Goal: Transaction & Acquisition: Purchase product/service

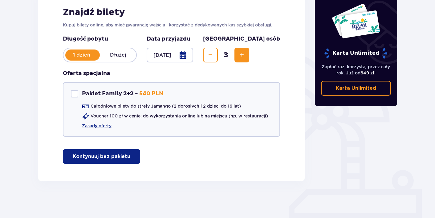
scroll to position [99, 0]
click at [281, 21] on div "Znajdź bilety Kupuj bilety online, aby mieć gwarancję wejścia i korzystać z ded…" at bounding box center [171, 85] width 266 height 192
click at [90, 127] on link "Zasady oferty" at bounding box center [97, 126] width 30 height 6
click at [245, 52] on span "Increase" at bounding box center [241, 54] width 7 height 7
click at [116, 159] on p "Kontynuuj bez pakietu" at bounding box center [102, 156] width 58 height 7
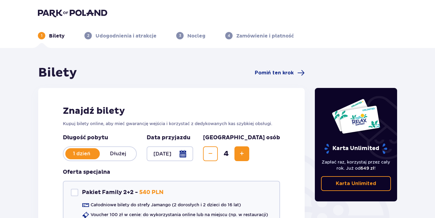
scroll to position [89, 0]
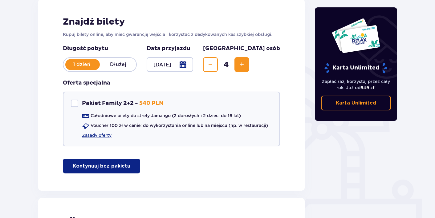
click at [218, 71] on button "Decrease" at bounding box center [210, 64] width 15 height 15
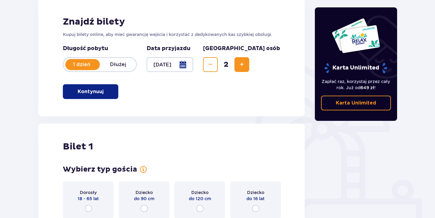
click at [249, 64] on button "Increase" at bounding box center [241, 64] width 15 height 15
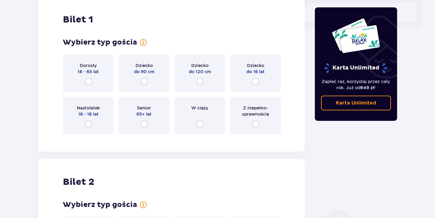
scroll to position [291, 0]
click at [98, 69] on p "18 - 65 lat" at bounding box center [88, 71] width 21 height 6
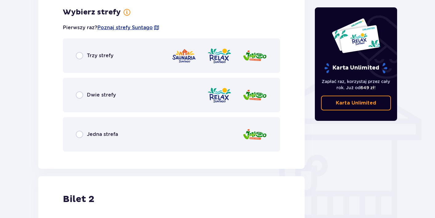
scroll to position [430, 0]
click at [106, 94] on p "Dwie strefy" at bounding box center [101, 94] width 29 height 7
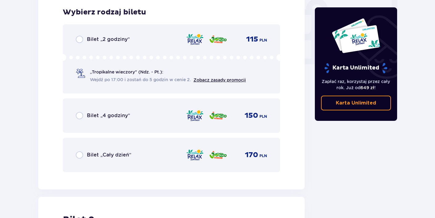
scroll to position [589, 0]
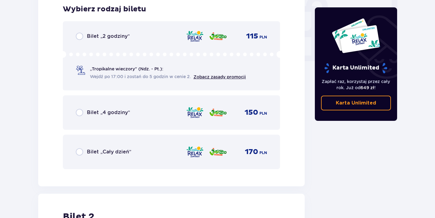
click at [122, 145] on div "Bilet „Cały dzień” 170 PLN" at bounding box center [171, 152] width 217 height 34
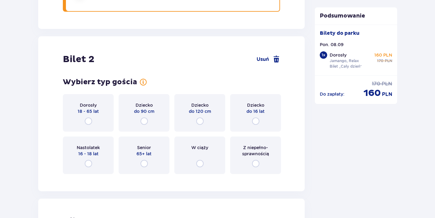
scroll to position [774, 0]
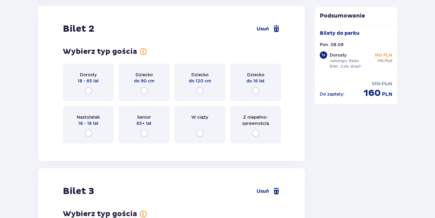
click at [103, 92] on div "Dorosły 18 - 65 lat" at bounding box center [88, 83] width 51 height 38
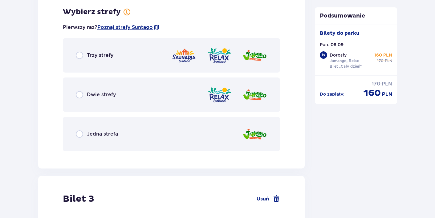
click at [112, 92] on p "Dwie strefy" at bounding box center [101, 94] width 29 height 7
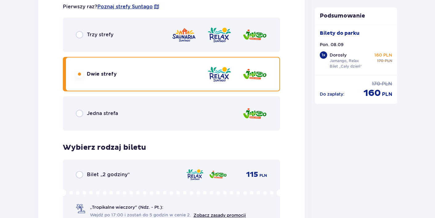
scroll to position [942, 0]
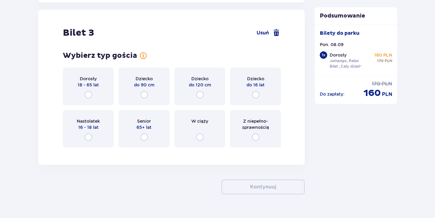
click at [109, 94] on div "Dorosły 18 - 65 lat" at bounding box center [88, 87] width 51 height 38
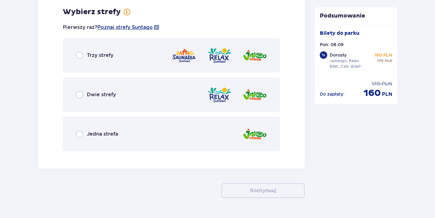
click at [101, 103] on div "Dwie strefy" at bounding box center [171, 95] width 217 height 34
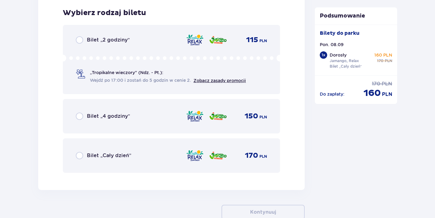
scroll to position [1578, 0]
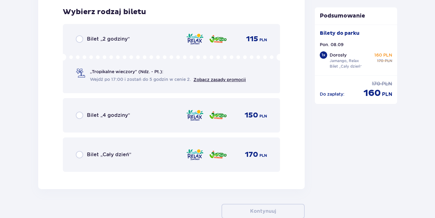
click at [96, 143] on div "Bilet „Cały dzień” 170 PLN" at bounding box center [171, 155] width 217 height 34
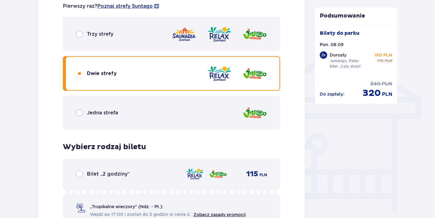
scroll to position [450, 0]
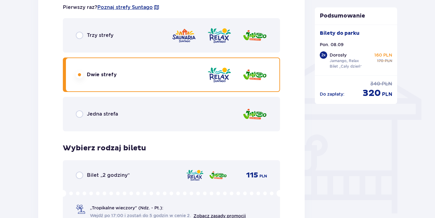
click at [127, 40] on div "Trzy strefy" at bounding box center [171, 35] width 217 height 34
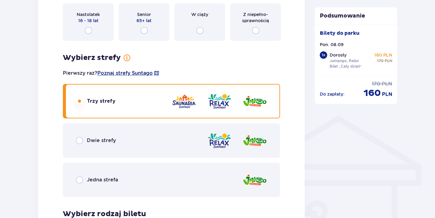
scroll to position [382, 0]
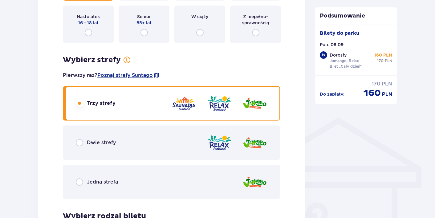
click at [102, 144] on p "Dwie strefy" at bounding box center [101, 142] width 29 height 7
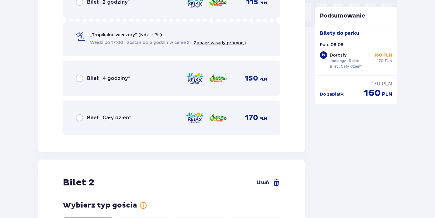
scroll to position [626, 0]
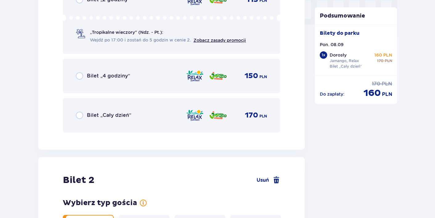
click at [159, 115] on div "Bilet „Cały dzień” 170 PLN" at bounding box center [171, 115] width 191 height 13
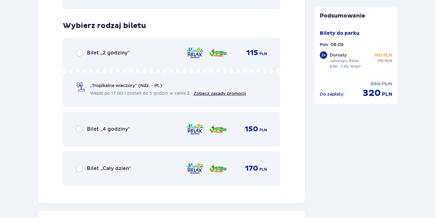
scroll to position [1070, 0]
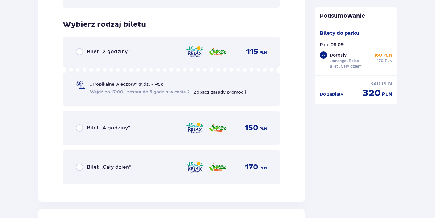
click at [97, 169] on p "Bilet „Cały dzień”" at bounding box center [109, 167] width 44 height 7
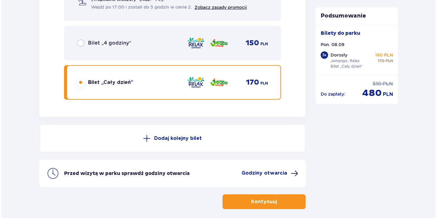
scroll to position [1653, 0]
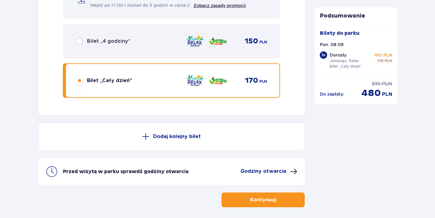
click at [267, 170] on p "Godziny otwarcia" at bounding box center [263, 171] width 46 height 7
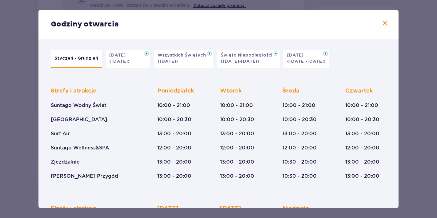
click at [383, 20] on span at bounding box center [384, 23] width 7 height 7
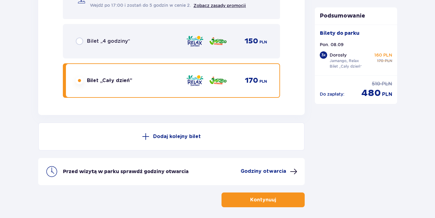
click at [282, 198] on button "Kontynuuj" at bounding box center [262, 200] width 83 height 15
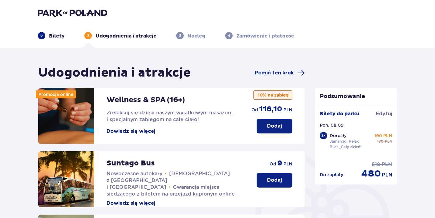
click at [60, 40] on header "Bilety 2 Udogodnienia i atrakcje 3 Nocleg 4 Zamówienie i płatność" at bounding box center [217, 24] width 435 height 48
click at [55, 36] on p "Bilety" at bounding box center [57, 36] width 16 height 7
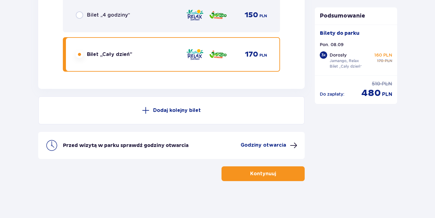
scroll to position [1679, 0]
click at [279, 174] on span "button" at bounding box center [276, 173] width 7 height 7
